Goal: Task Accomplishment & Management: Complete application form

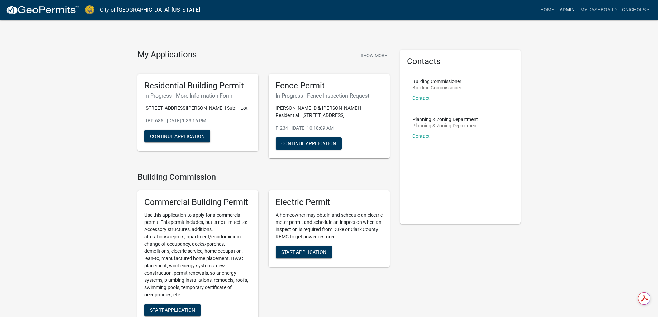
click at [569, 11] on link "Admin" at bounding box center [567, 9] width 21 height 13
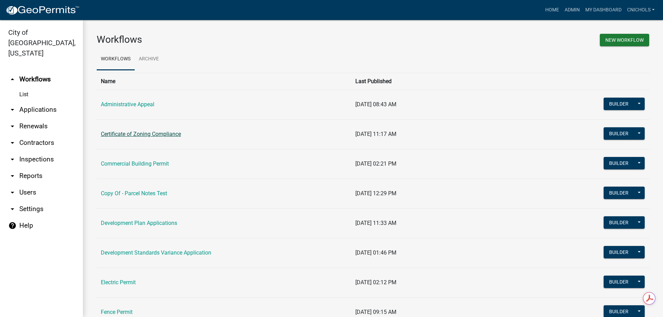
click at [150, 134] on link "Certificate of Zoning Compliance" at bounding box center [141, 134] width 80 height 7
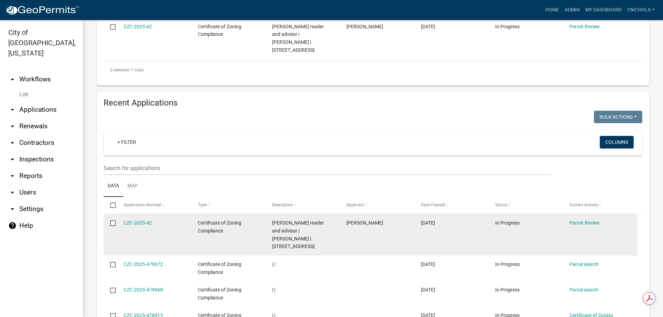
scroll to position [207, 0]
click at [143, 220] on link "CZC-2025-42" at bounding box center [138, 223] width 28 height 6
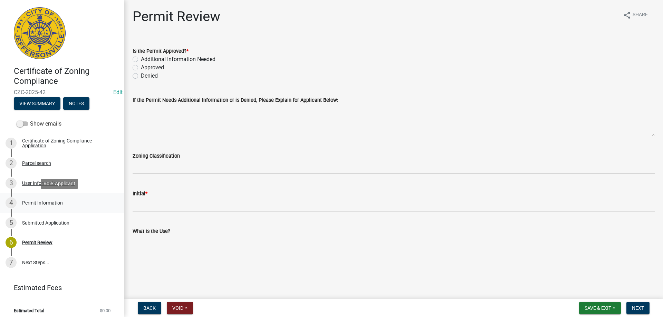
click at [38, 202] on div "Permit Information" at bounding box center [42, 203] width 41 height 5
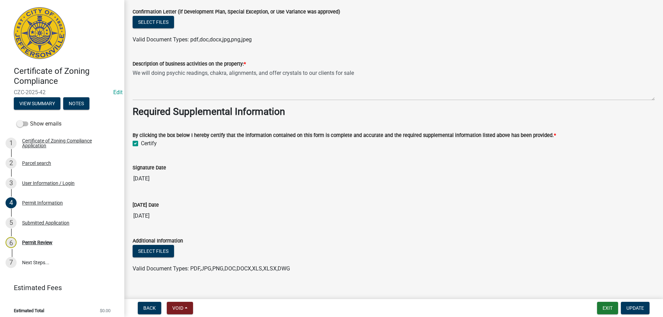
scroll to position [592, 0]
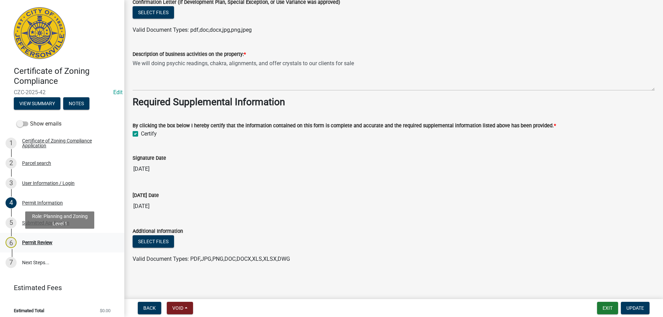
click at [37, 243] on div "Permit Review" at bounding box center [37, 242] width 30 height 5
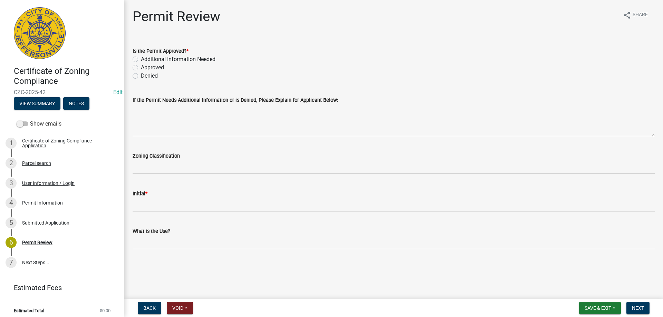
click at [141, 69] on label "Approved" at bounding box center [152, 68] width 23 height 8
click at [141, 68] on input "Approved" at bounding box center [143, 66] width 4 height 4
radio input "true"
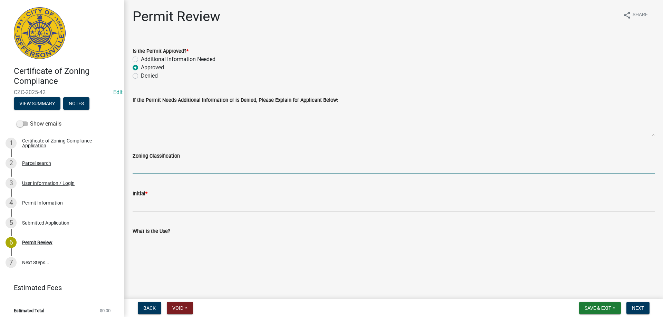
click at [154, 173] on input "Zoning Classification" at bounding box center [394, 167] width 522 height 14
type input "CN"
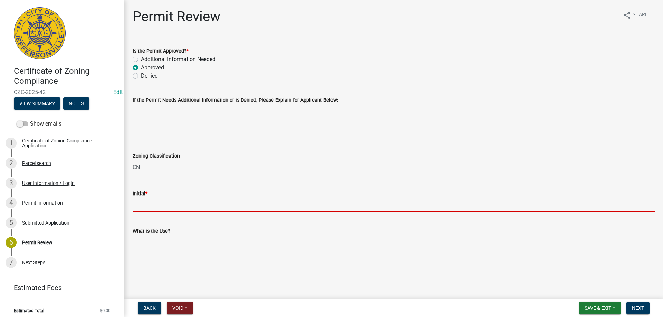
click at [147, 205] on input "Initial *" at bounding box center [394, 205] width 522 height 14
type input "CN"
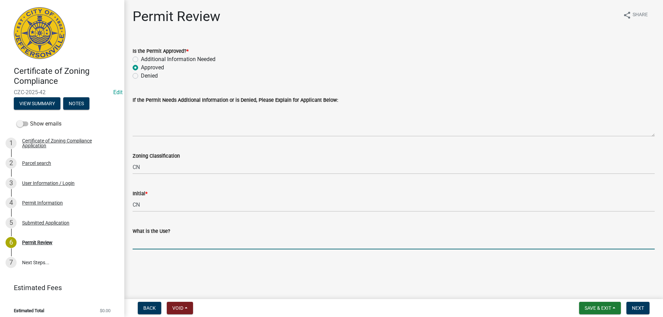
click at [147, 242] on input "What is the Use?" at bounding box center [394, 243] width 522 height 14
type input "Artisan Studio"
click at [641, 308] on span "Next" at bounding box center [638, 309] width 12 height 6
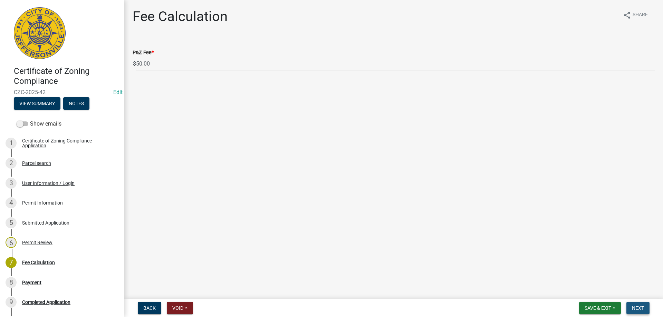
click at [642, 308] on span "Next" at bounding box center [638, 309] width 12 height 6
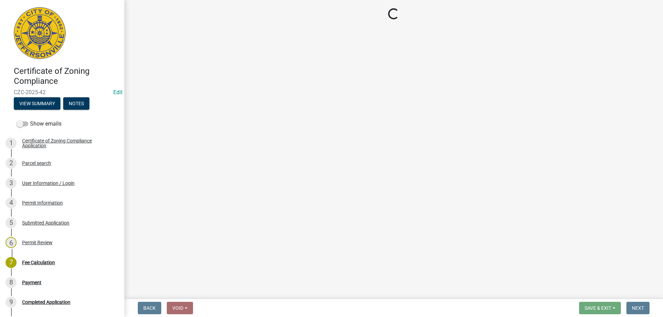
select select "3: 3"
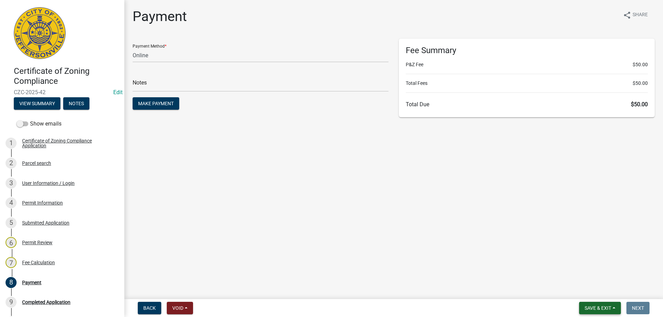
click at [615, 307] on button "Save & Exit" at bounding box center [600, 308] width 42 height 12
click at [593, 291] on button "Save & Exit" at bounding box center [593, 290] width 55 height 17
